Goal: Task Accomplishment & Management: Complete application form

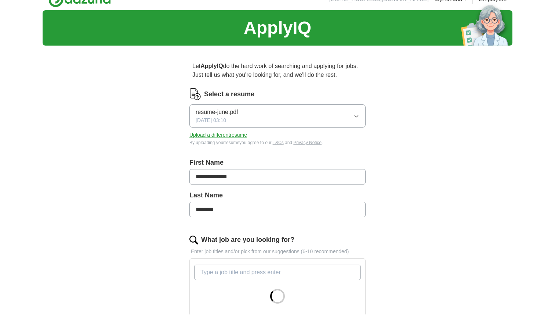
scroll to position [13, 0]
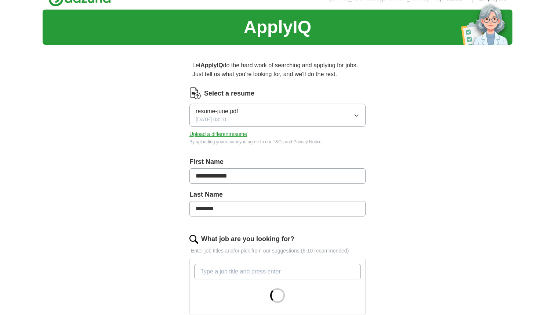
click at [225, 136] on button "Upload a different resume" at bounding box center [219, 134] width 58 height 8
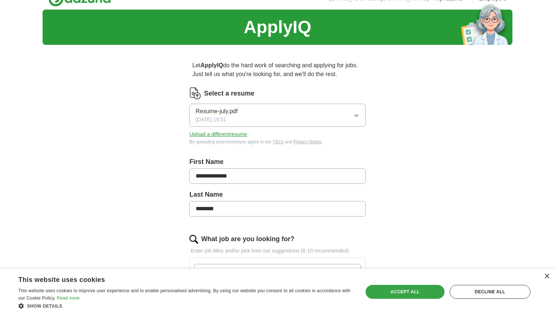
click at [414, 291] on div "Accept all" at bounding box center [405, 292] width 79 height 14
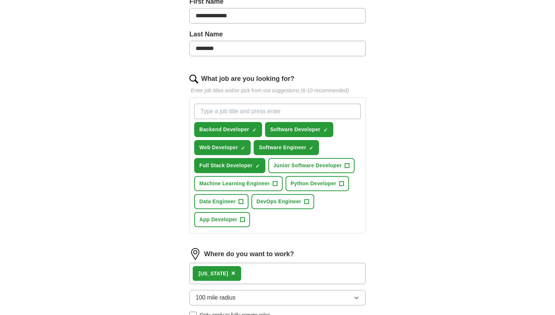
scroll to position [191, 0]
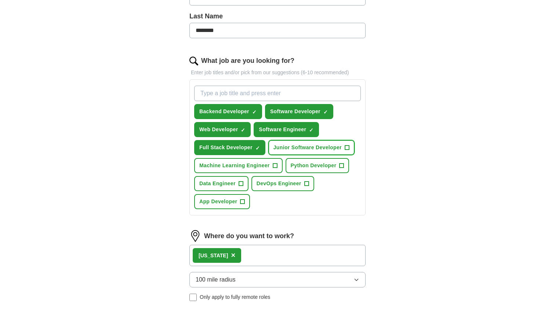
click at [332, 150] on span "Junior Software Developer" at bounding box center [308, 148] width 68 height 8
click at [334, 168] on span "Python Developer" at bounding box center [314, 166] width 46 height 8
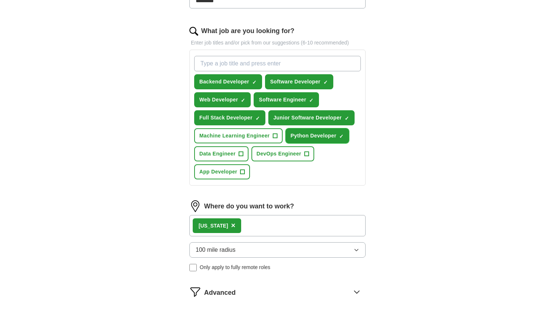
scroll to position [238, 0]
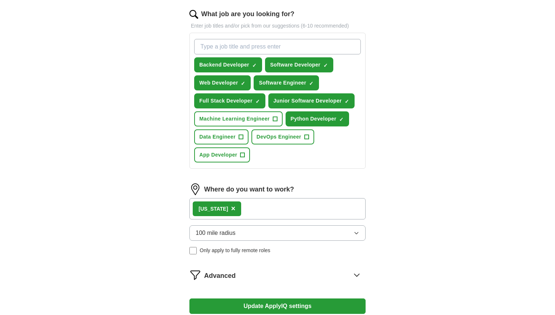
click at [229, 251] on span "Only apply to fully remote roles" at bounding box center [235, 251] width 71 height 8
click at [267, 210] on div "[US_STATE] ×" at bounding box center [278, 208] width 176 height 21
click at [254, 208] on div "[US_STATE] ×" at bounding box center [278, 208] width 176 height 21
click at [233, 231] on span "100 mile radius" at bounding box center [216, 233] width 40 height 9
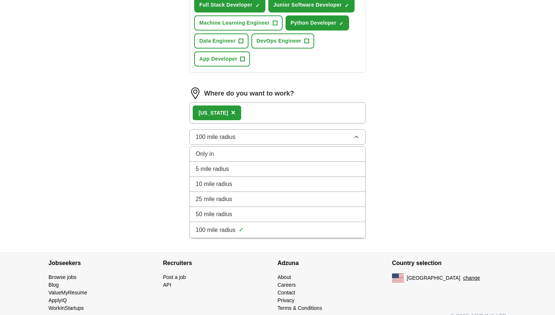
scroll to position [335, 0]
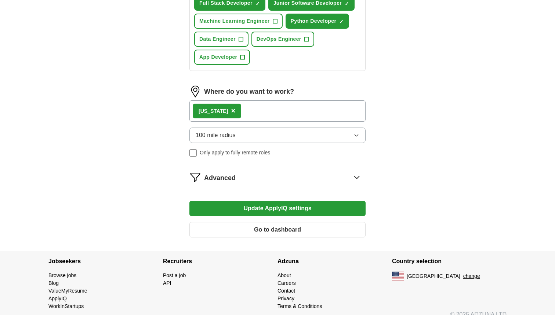
click at [253, 113] on div "[US_STATE] ×" at bounding box center [278, 110] width 176 height 21
click at [354, 177] on icon at bounding box center [357, 177] width 12 height 12
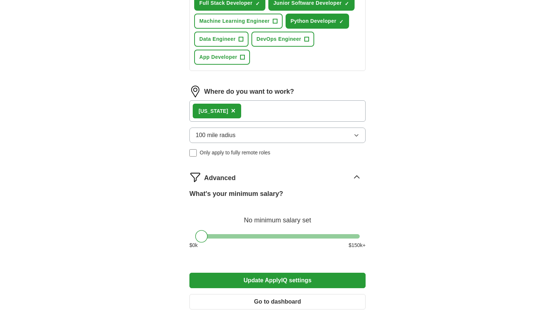
click at [354, 177] on icon at bounding box center [357, 177] width 12 height 12
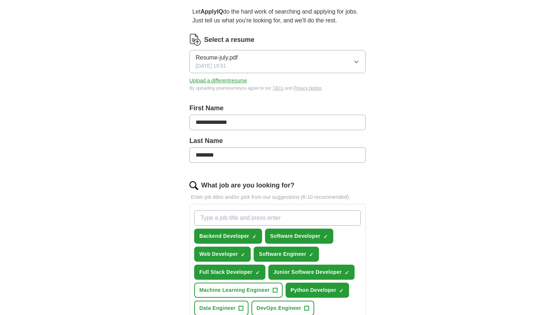
scroll to position [0, 0]
